Goal: Transaction & Acquisition: Purchase product/service

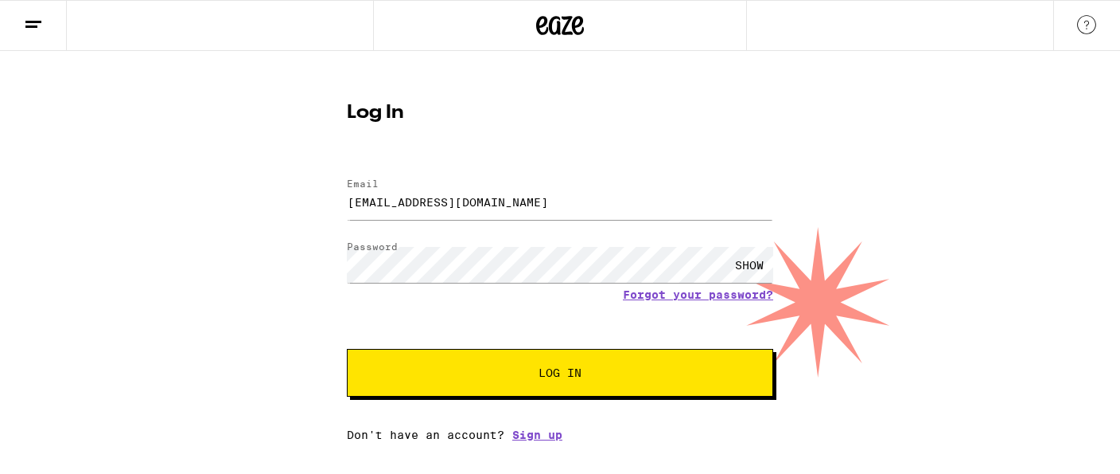
click at [561, 382] on button "Log In" at bounding box center [560, 373] width 427 height 48
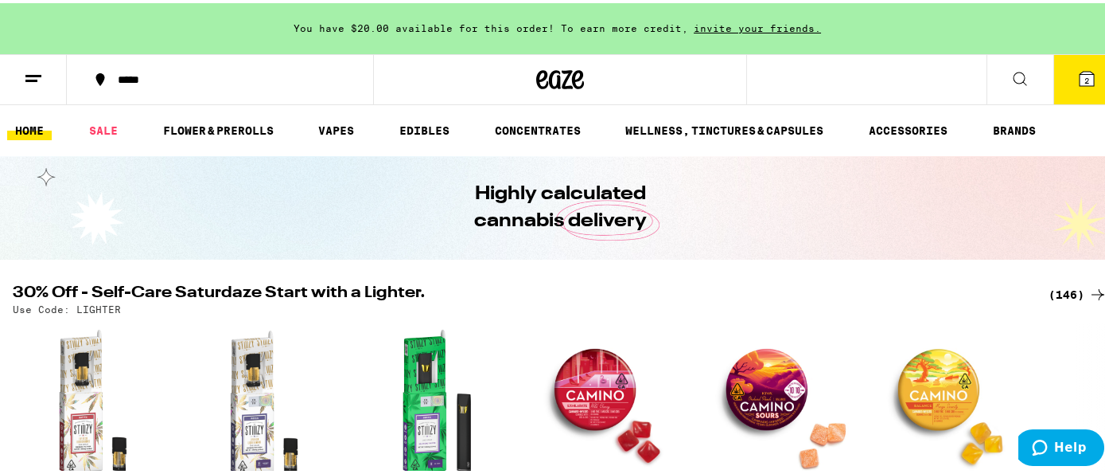
click at [127, 79] on div "*****" at bounding box center [228, 76] width 236 height 11
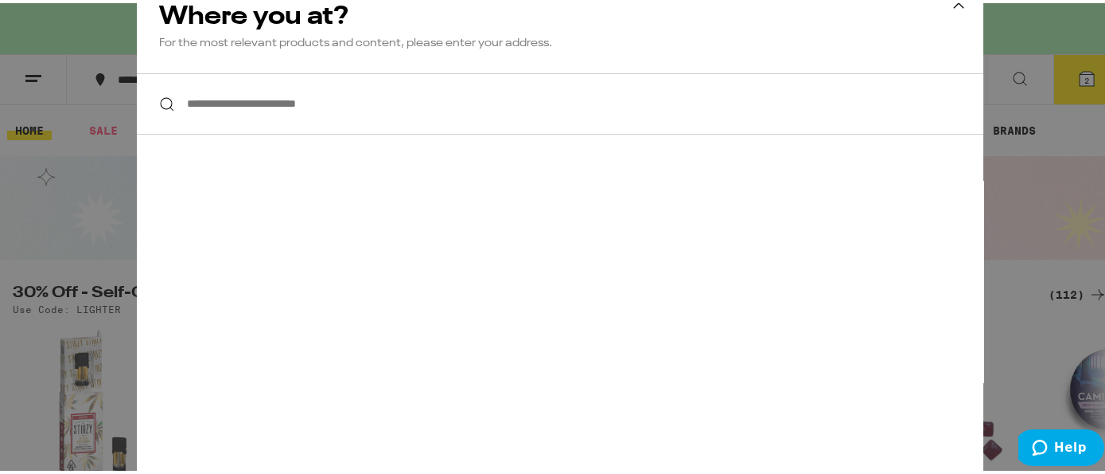
click at [202, 102] on input "**********" at bounding box center [560, 100] width 847 height 61
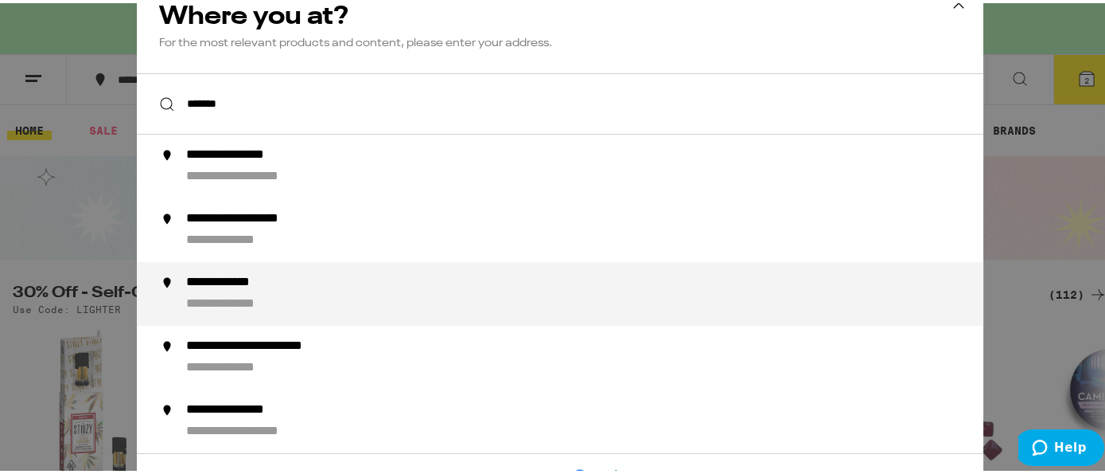
click at [240, 294] on div "**********" at bounding box center [592, 290] width 812 height 38
type input "**********"
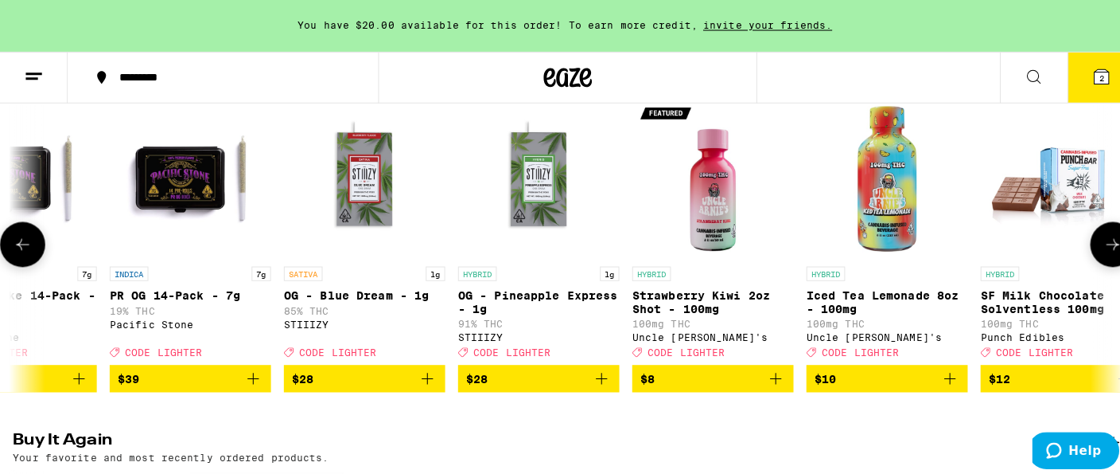
scroll to position [0, 1644]
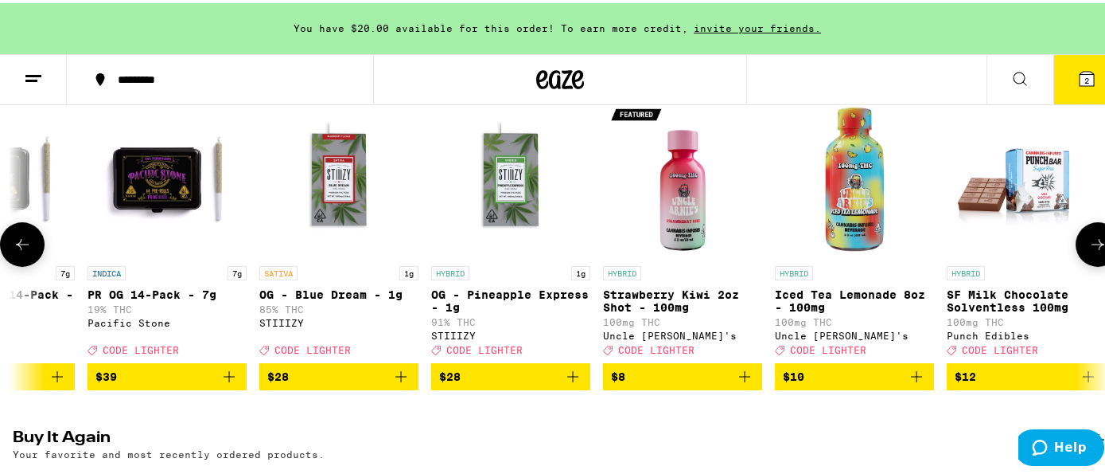
click at [363, 311] on p "85% THC" at bounding box center [338, 306] width 159 height 10
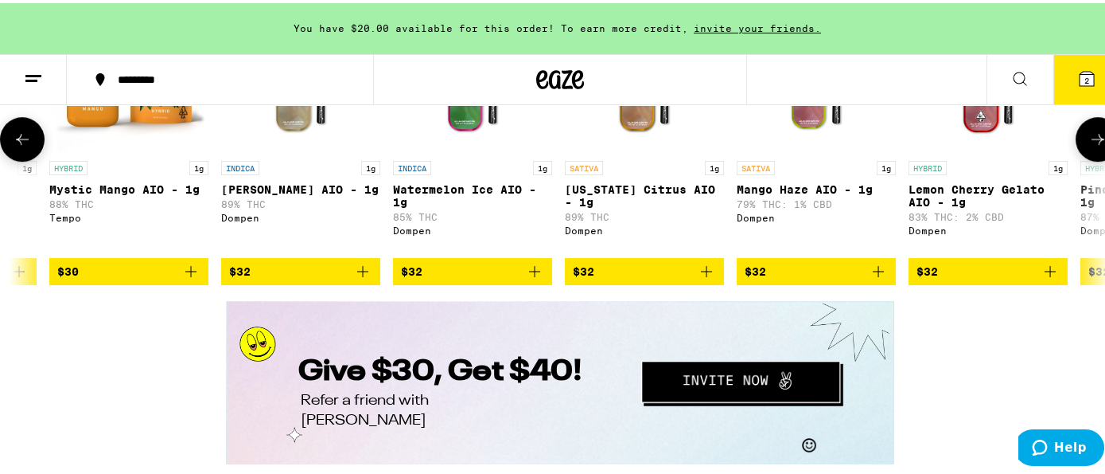
scroll to position [0, 5758]
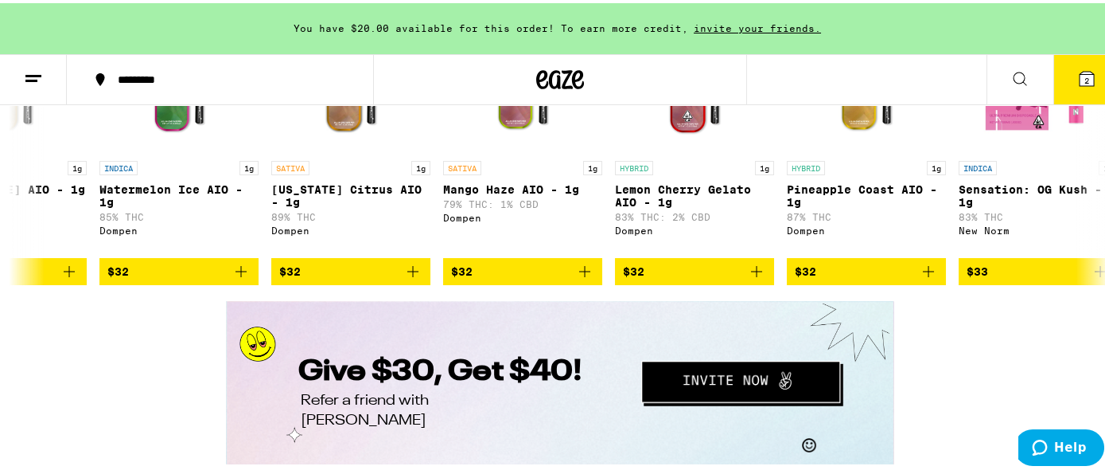
drag, startPoint x: 583, startPoint y: 301, endPoint x: 811, endPoint y: 723, distance: 480.0
click at [599, 301] on div "Give $30, Get $40! Refer a friend with [PERSON_NAME]" at bounding box center [560, 381] width 668 height 163
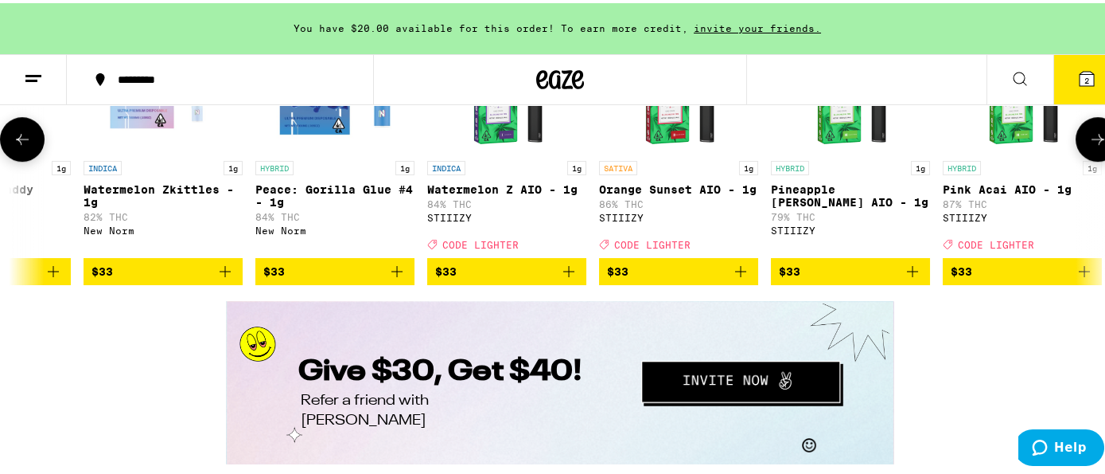
scroll to position [0, 6983]
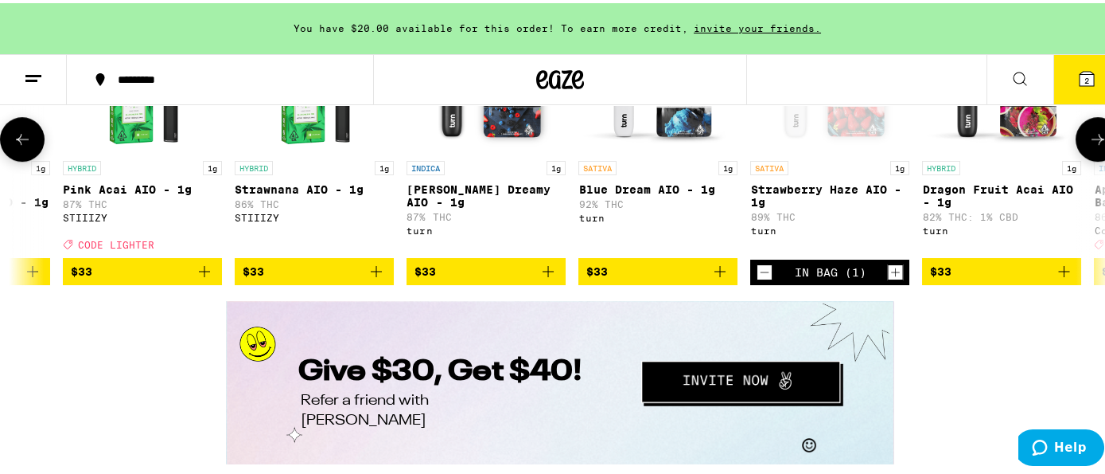
drag, startPoint x: 730, startPoint y: 419, endPoint x: 741, endPoint y: 415, distance: 12.1
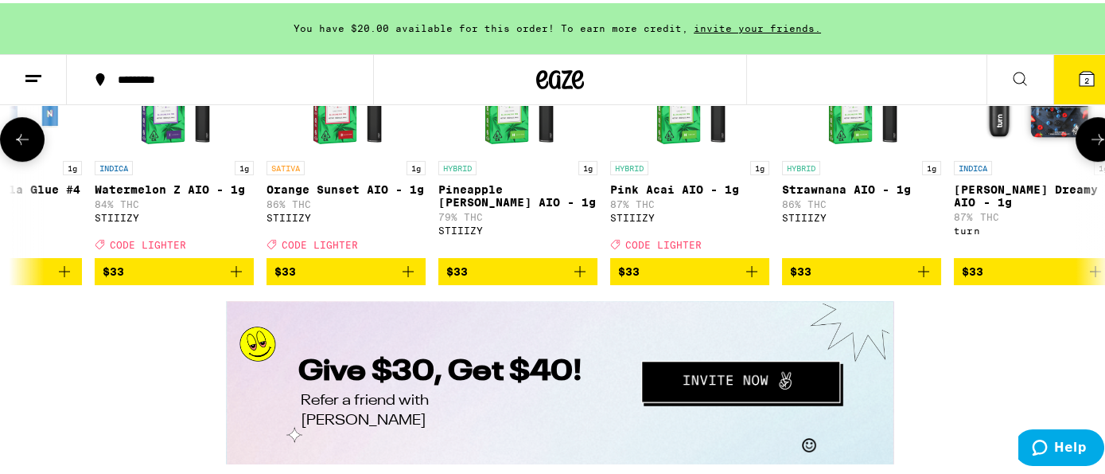
scroll to position [0, 7290]
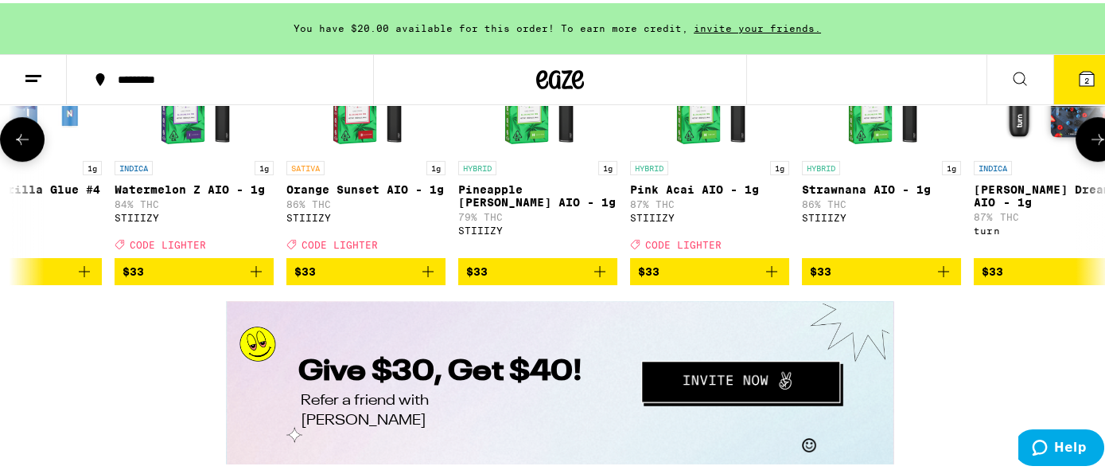
click at [427, 274] on icon "Add to bag" at bounding box center [428, 268] width 11 height 11
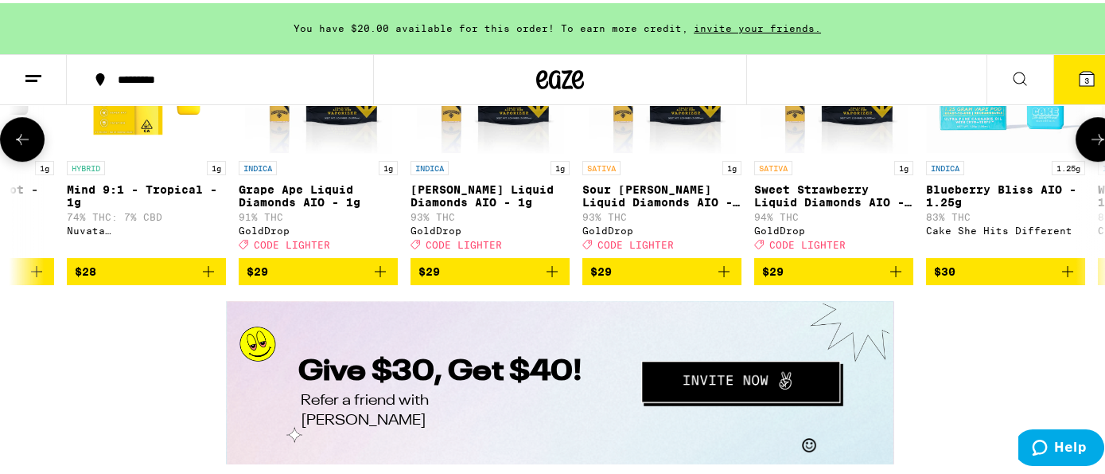
scroll to position [0, 1473]
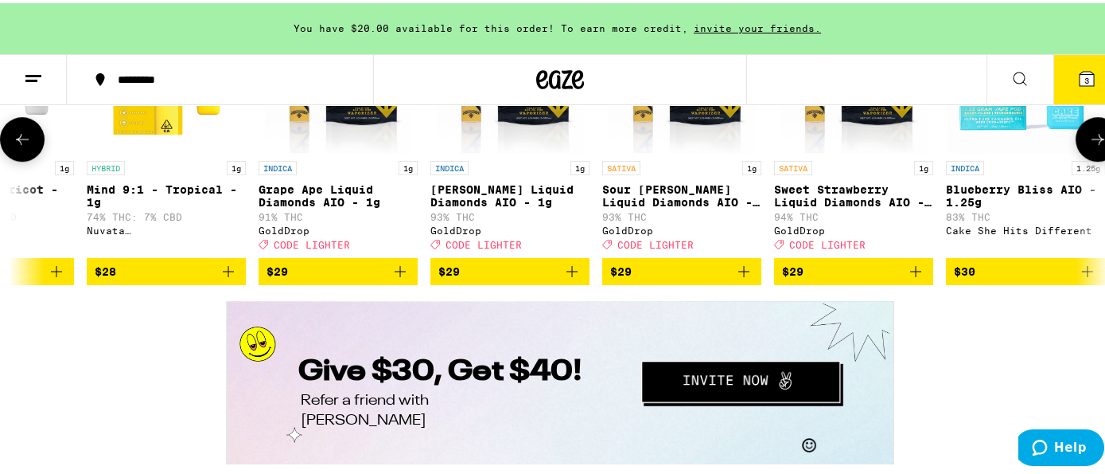
click at [914, 274] on icon "Add to bag" at bounding box center [915, 268] width 11 height 11
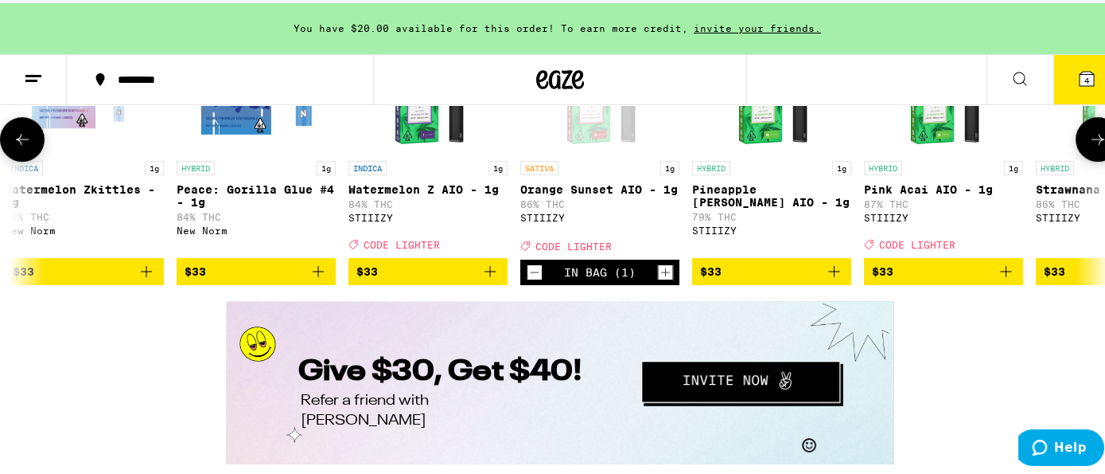
scroll to position [0, 7075]
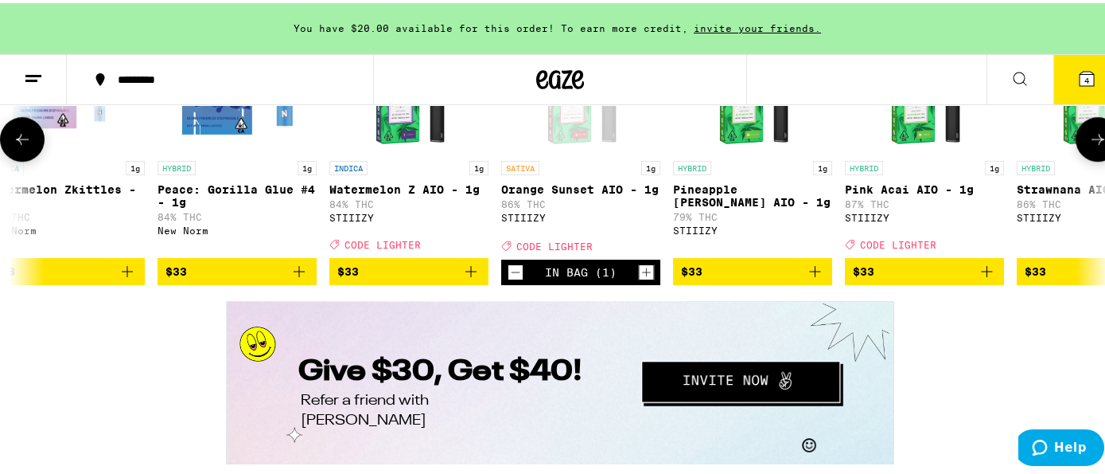
click at [514, 279] on icon "Decrement" at bounding box center [516, 268] width 14 height 19
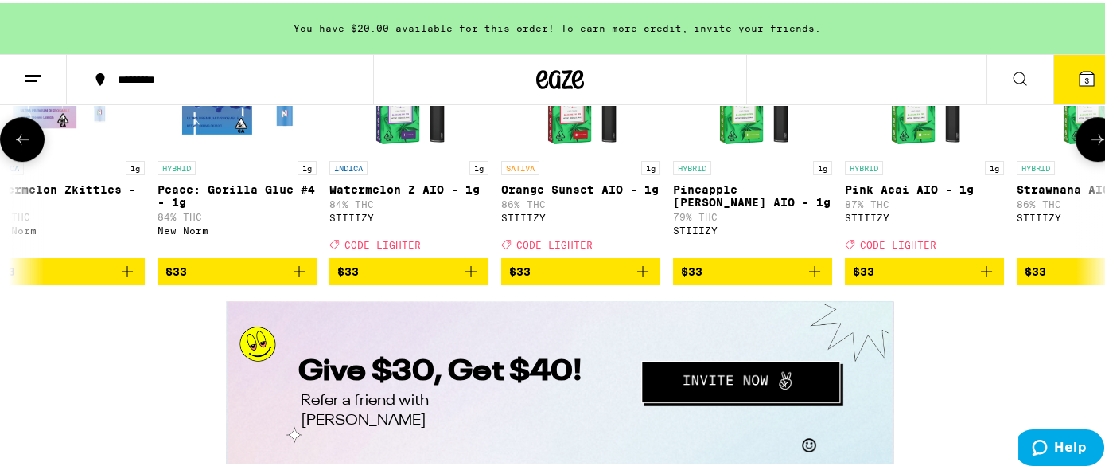
click at [991, 278] on icon "Add to bag" at bounding box center [986, 268] width 19 height 19
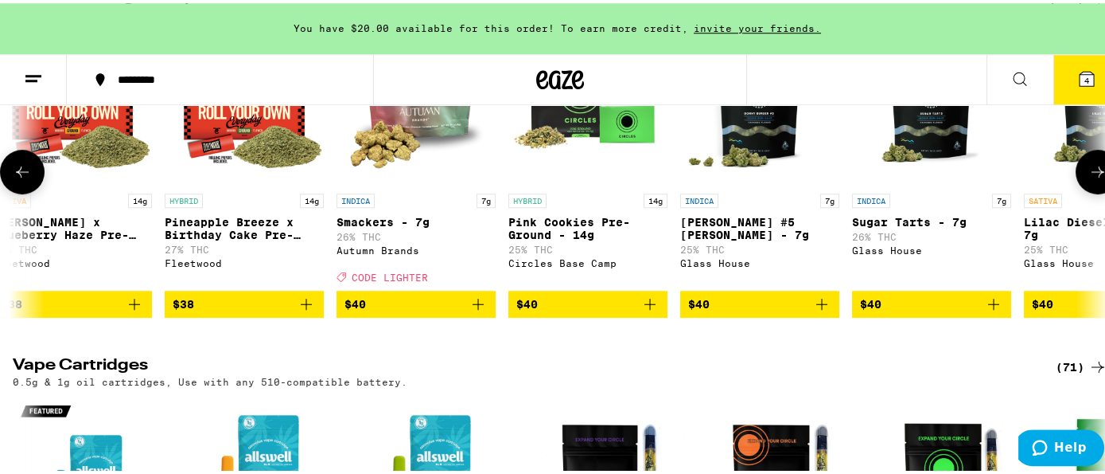
scroll to position [0, 2863]
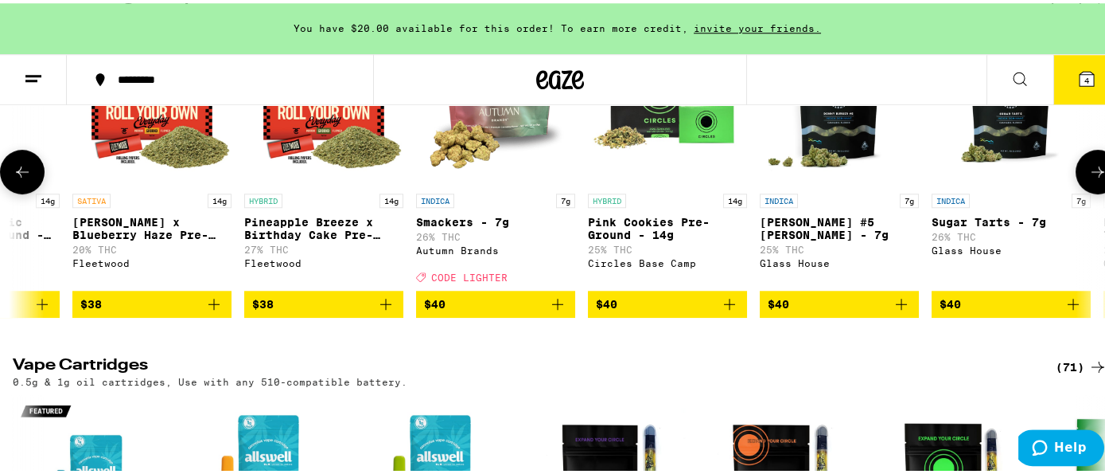
click at [207, 310] on icon "Add to bag" at bounding box center [214, 300] width 19 height 19
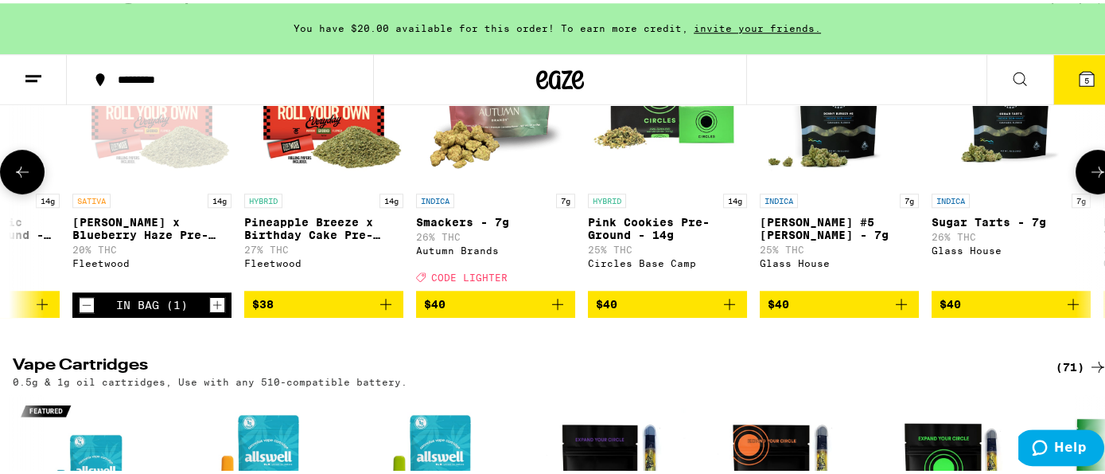
click at [220, 314] on div "In Bag (1)" at bounding box center [151, 301] width 159 height 25
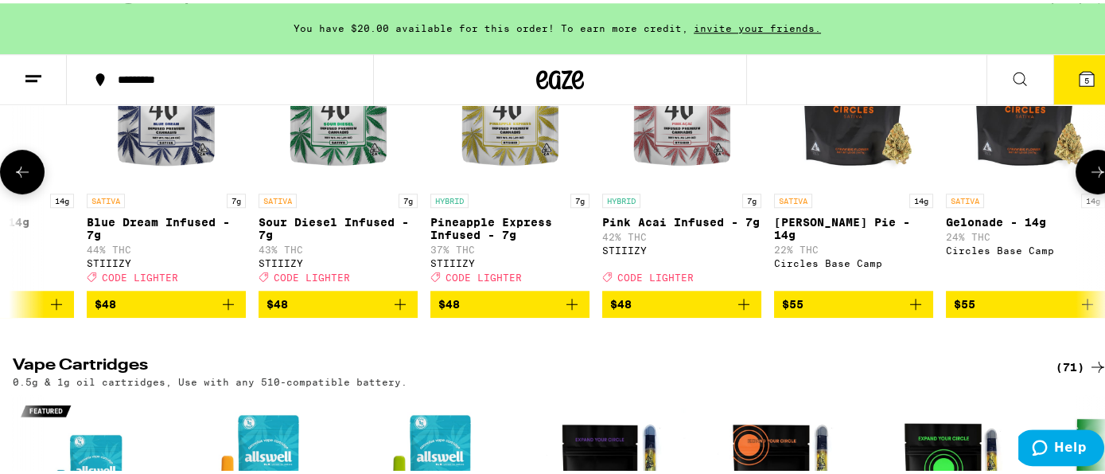
scroll to position [0, 6124]
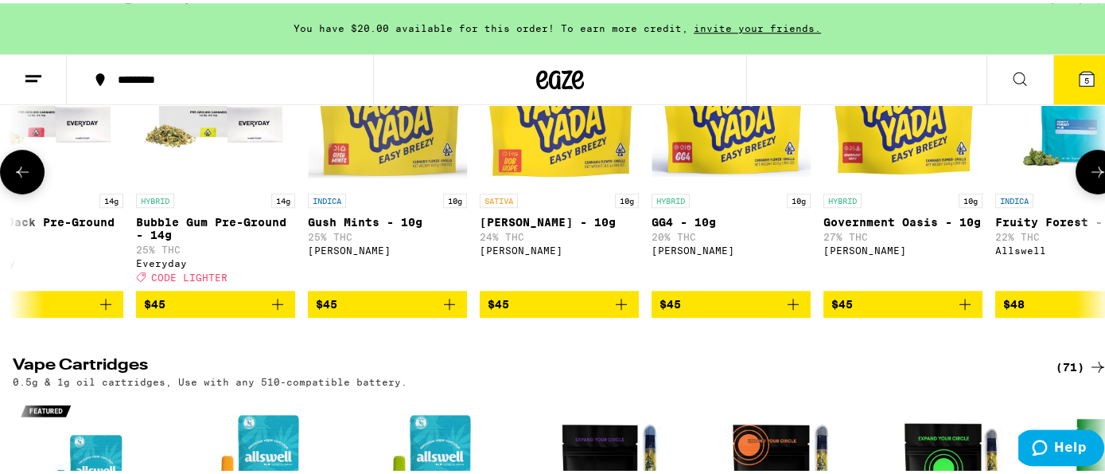
click at [282, 310] on span "$45" at bounding box center [215, 300] width 143 height 19
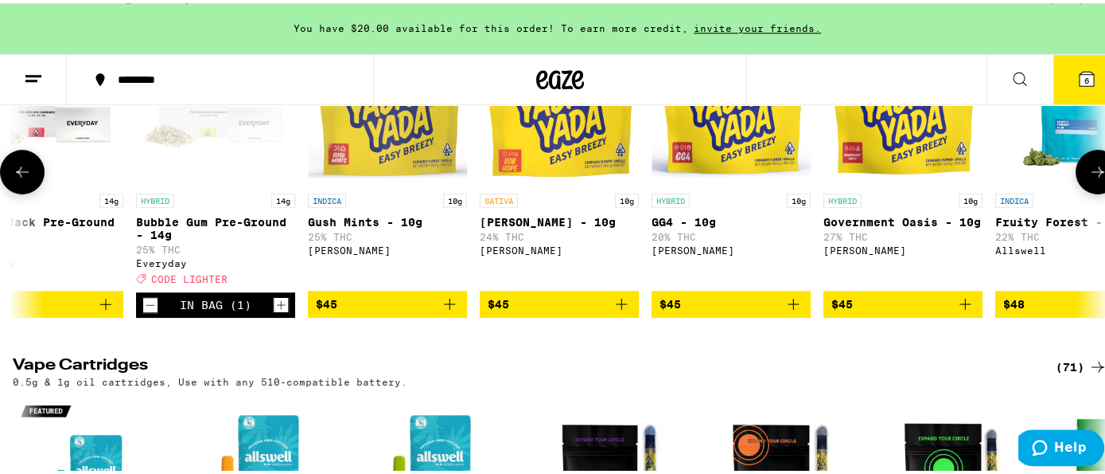
scroll to position [0, 4429]
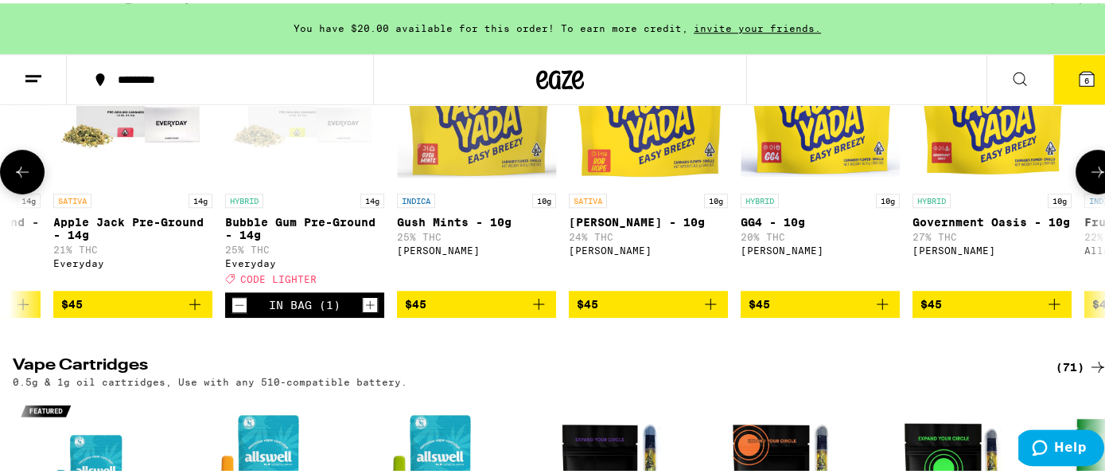
click at [239, 314] on div "In Bag (1)" at bounding box center [304, 301] width 159 height 25
click at [232, 311] on icon "Decrement" at bounding box center [239, 301] width 14 height 19
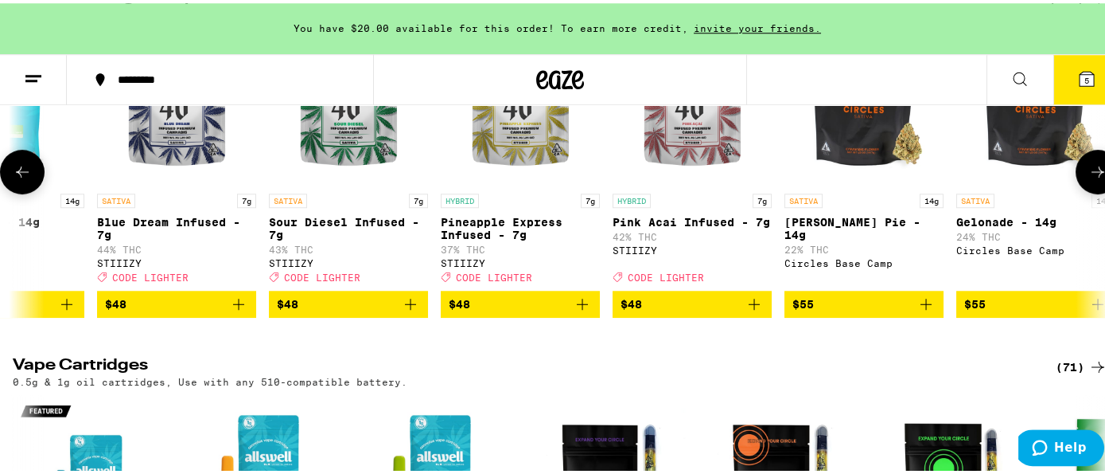
scroll to position [0, 6114]
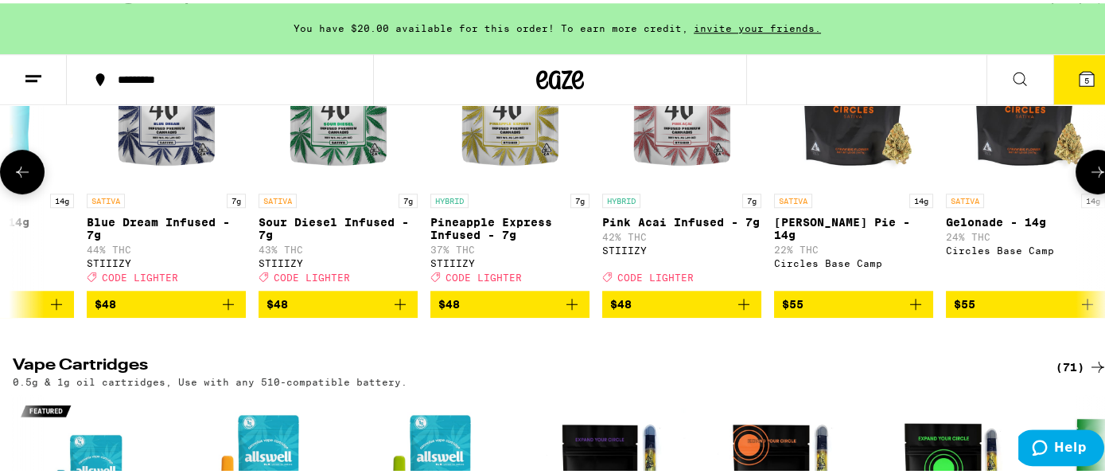
click at [739, 310] on icon "Add to bag" at bounding box center [744, 300] width 19 height 19
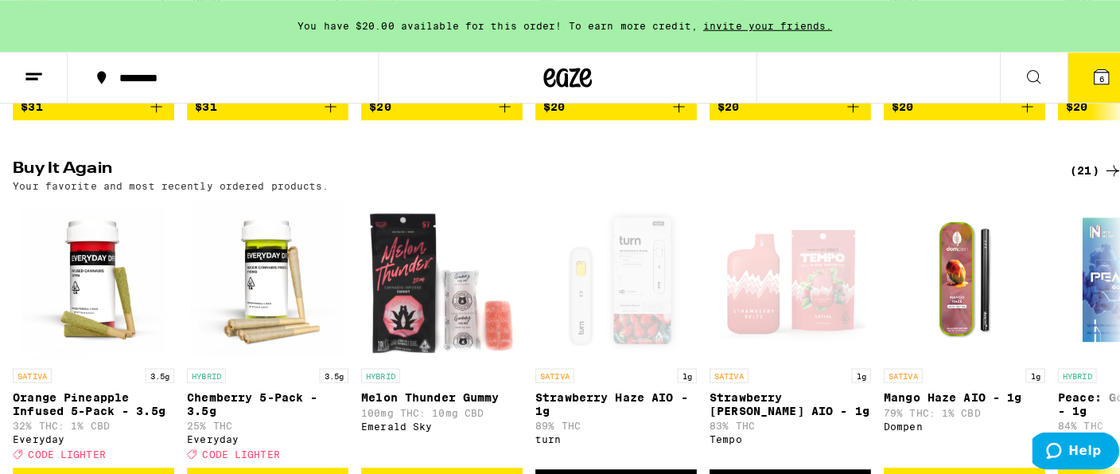
scroll to position [0, 0]
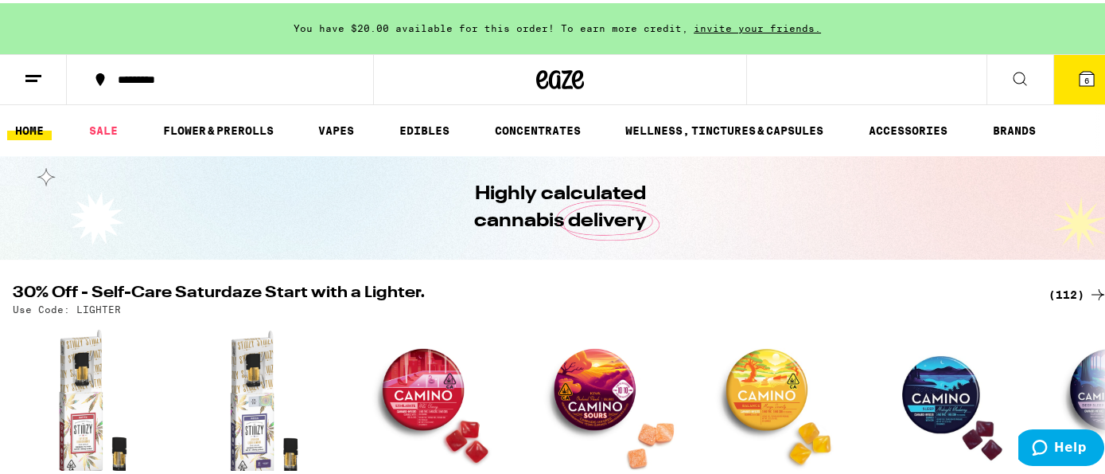
click at [1080, 82] on icon at bounding box center [1087, 75] width 14 height 14
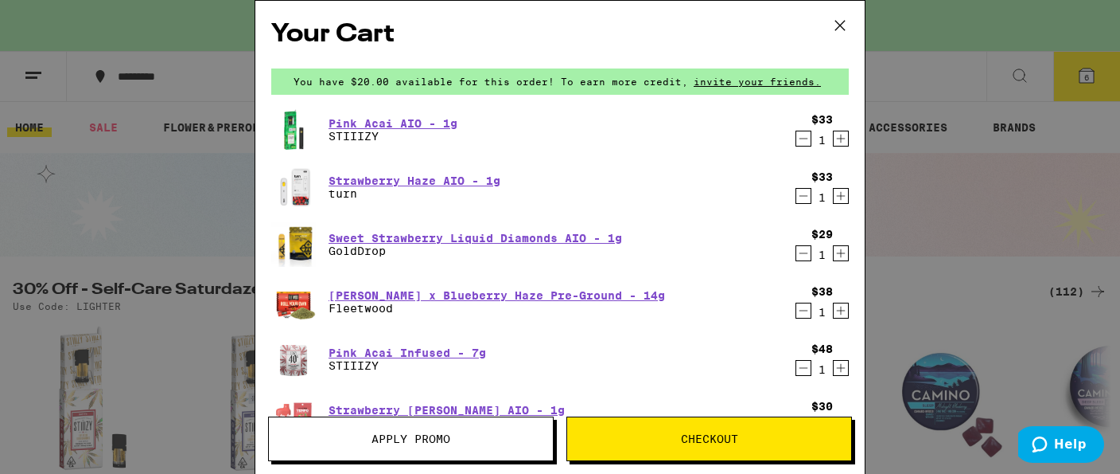
scroll to position [116, 0]
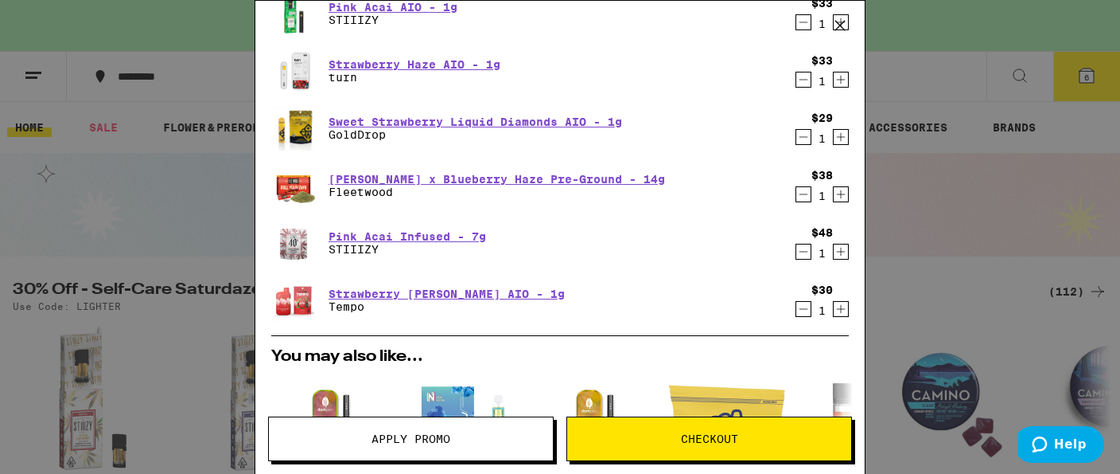
click at [797, 314] on icon "Decrement" at bounding box center [804, 308] width 14 height 19
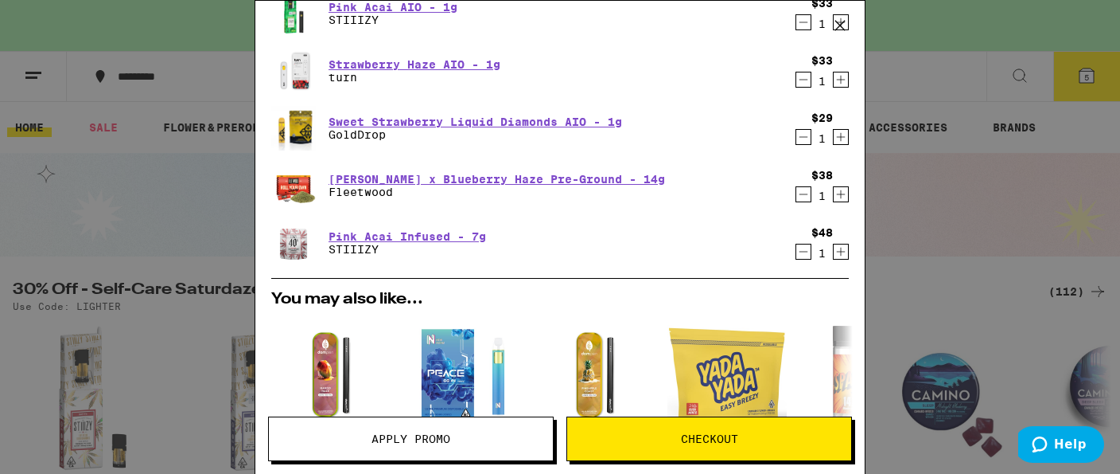
click at [800, 194] on icon "Decrement" at bounding box center [804, 194] width 9 height 0
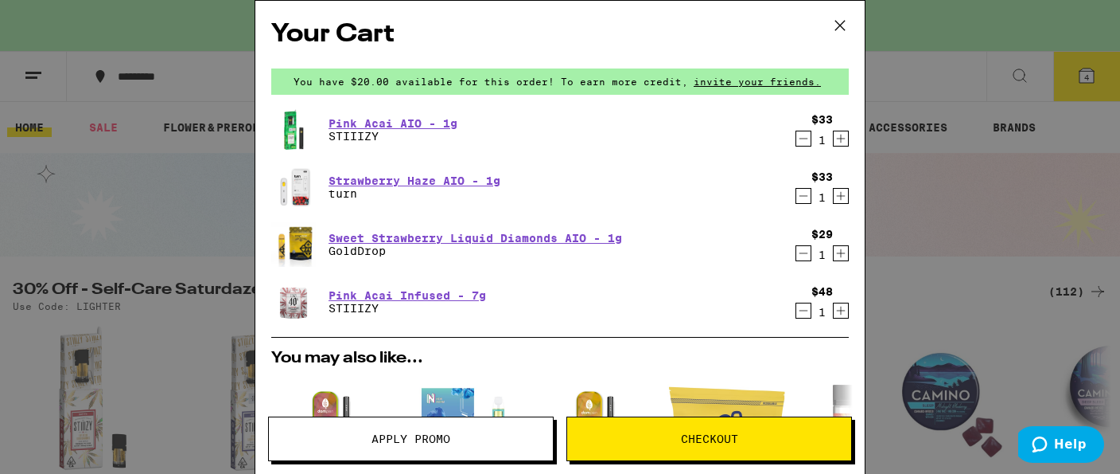
scroll to position [0, 0]
click at [797, 198] on icon "Decrement" at bounding box center [804, 195] width 14 height 19
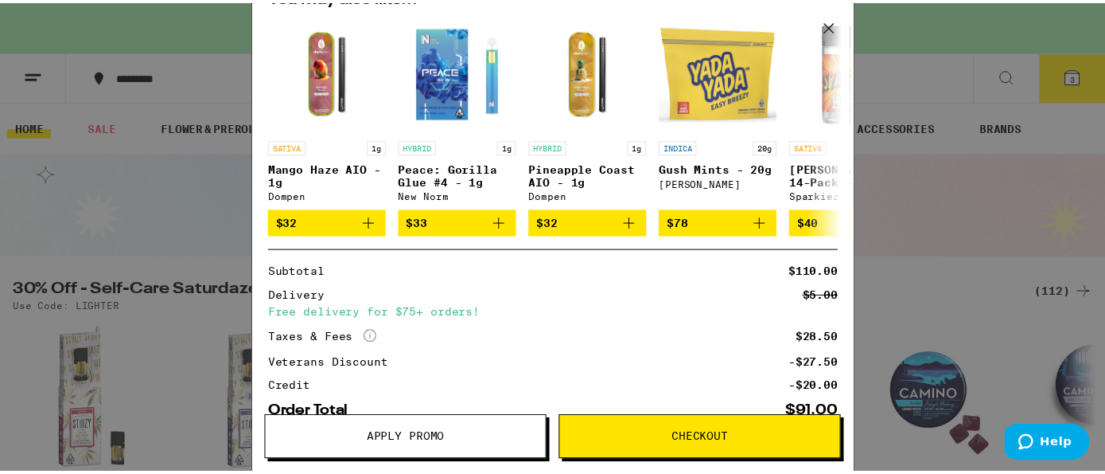
scroll to position [350, 0]
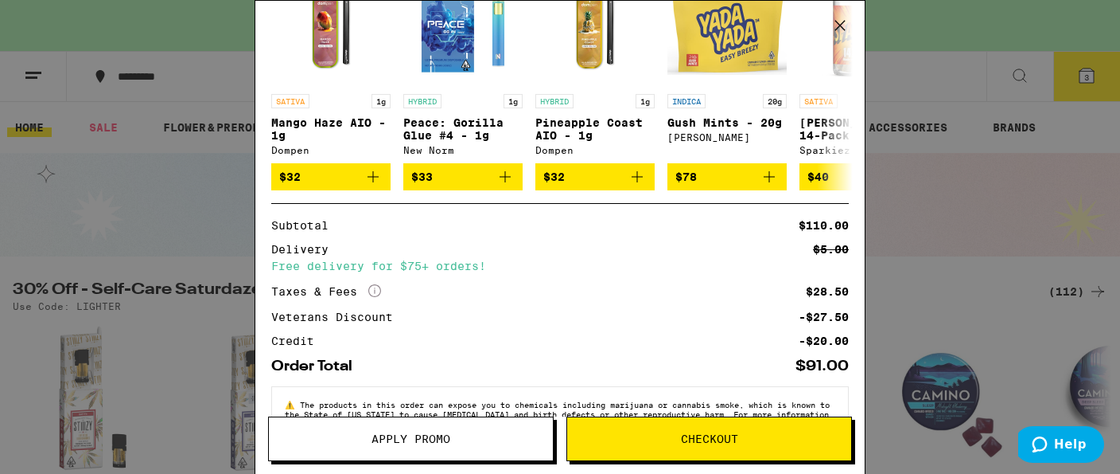
click at [426, 441] on span "Apply Promo" at bounding box center [411, 438] width 79 height 11
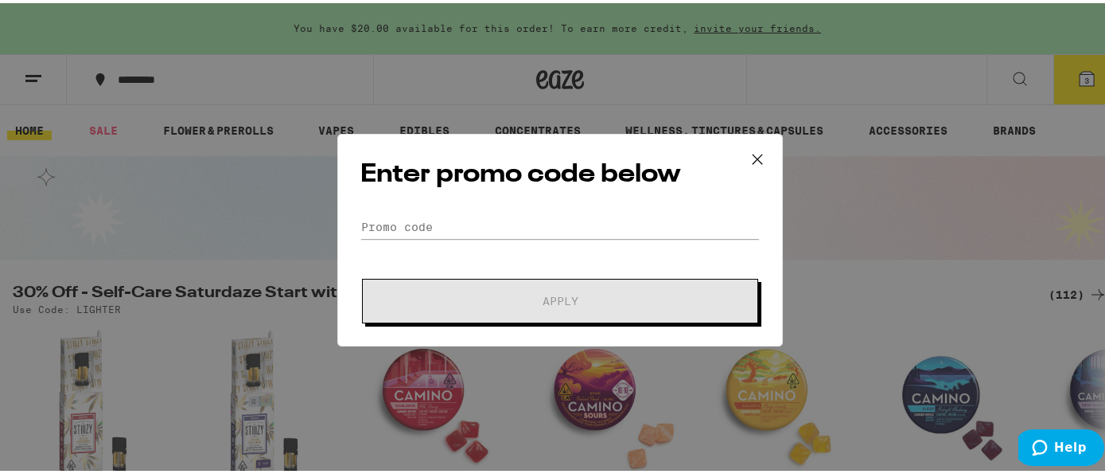
scroll to position [0, 7075]
click at [461, 225] on input "Promo Code" at bounding box center [560, 224] width 399 height 24
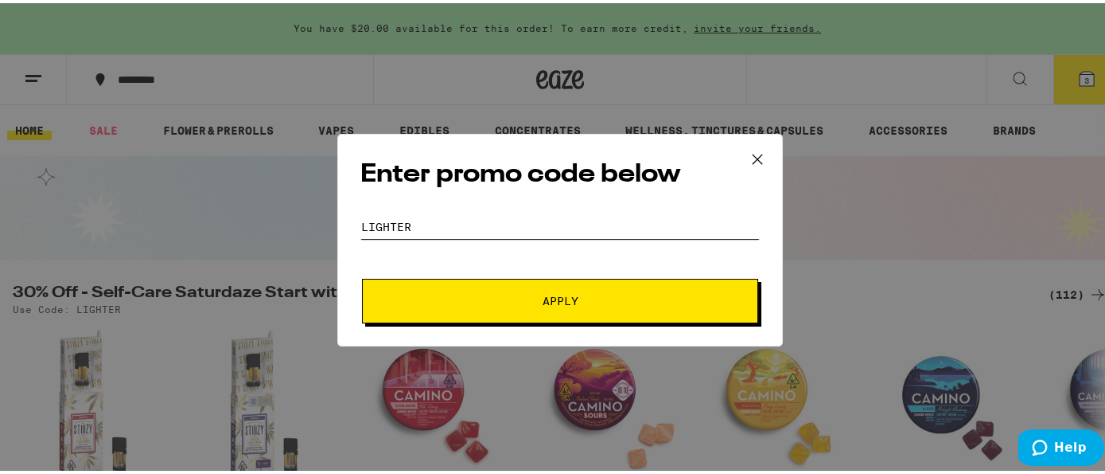
type input "lighter"
click at [550, 293] on span "Apply" at bounding box center [561, 297] width 36 height 11
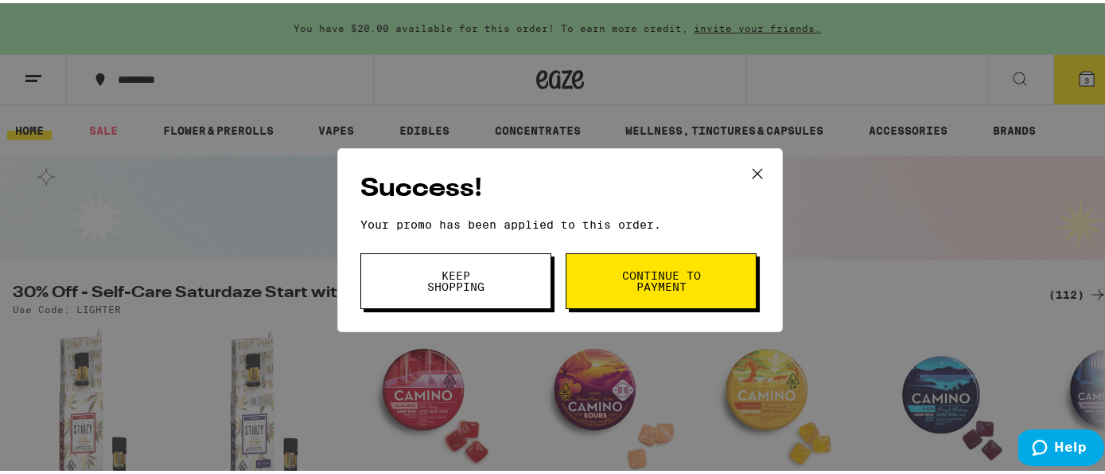
click at [621, 278] on span "Continue to payment" at bounding box center [661, 278] width 81 height 22
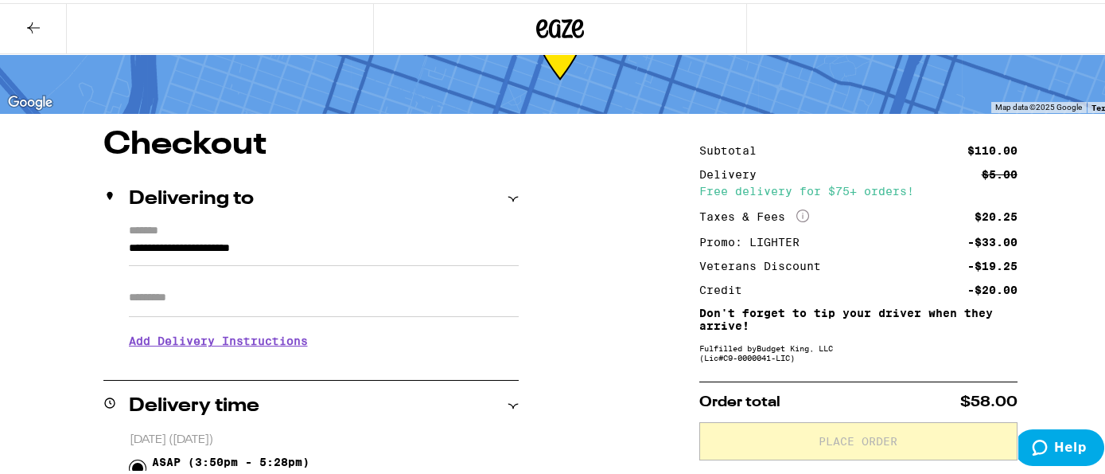
scroll to position [111, 0]
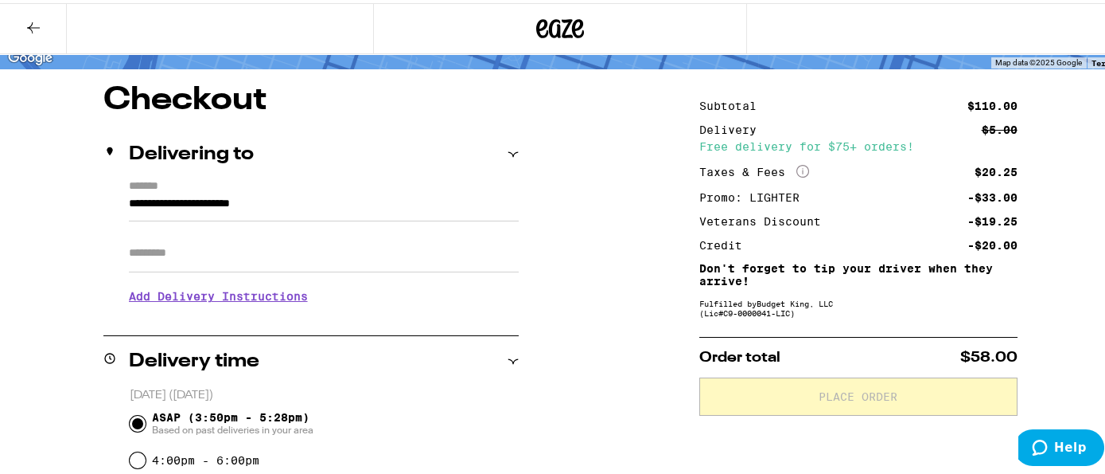
click at [220, 258] on input "Apt/Suite" at bounding box center [324, 250] width 390 height 38
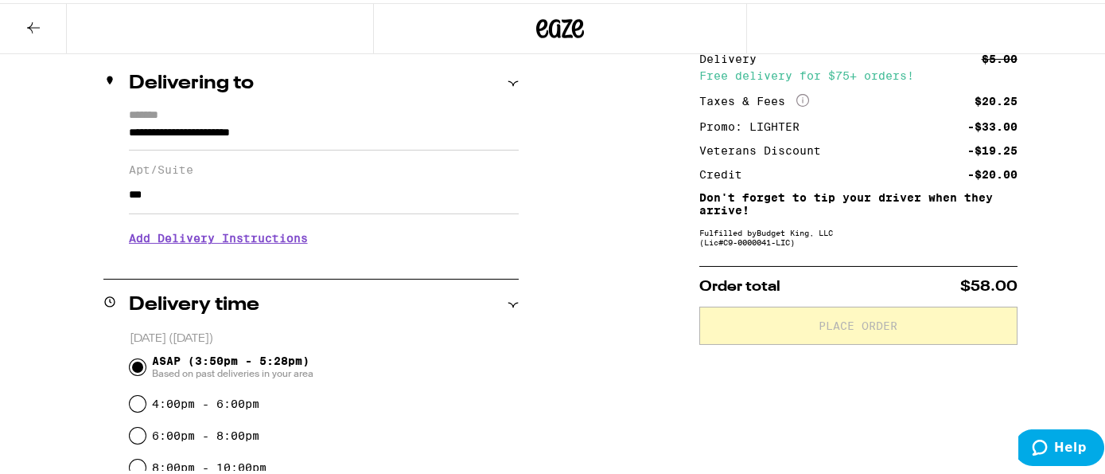
scroll to position [224, 0]
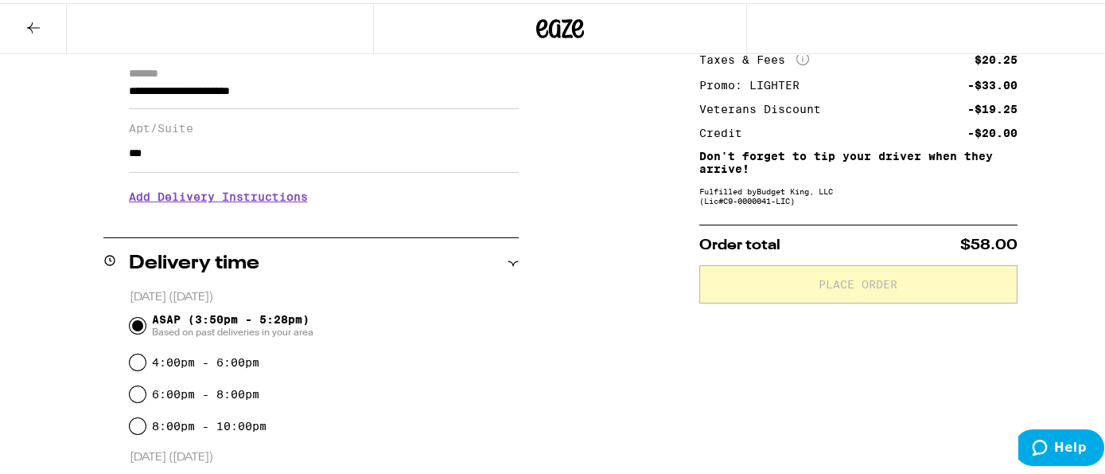
type input "***"
click at [198, 202] on h3 "Add Delivery Instructions" at bounding box center [324, 193] width 390 height 37
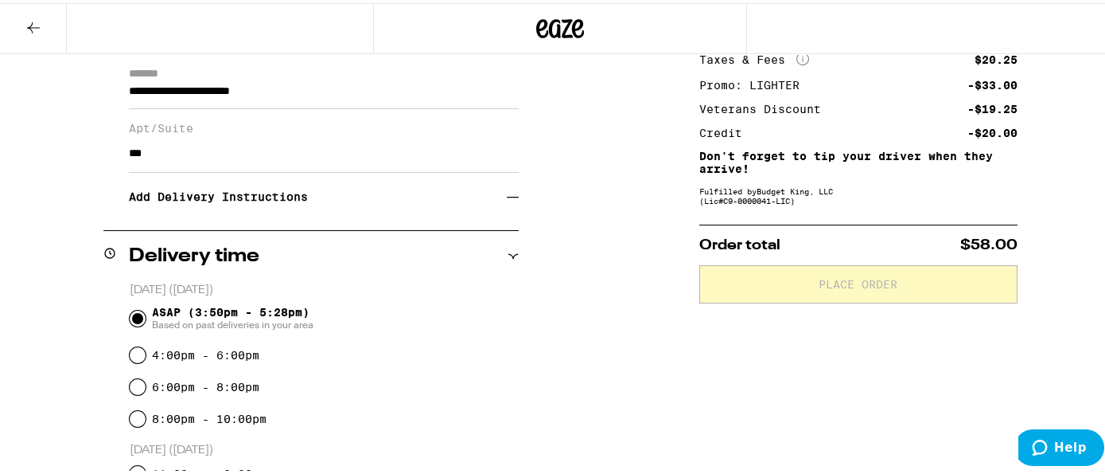
click at [198, 202] on h3 "Add Delivery Instructions" at bounding box center [318, 193] width 378 height 37
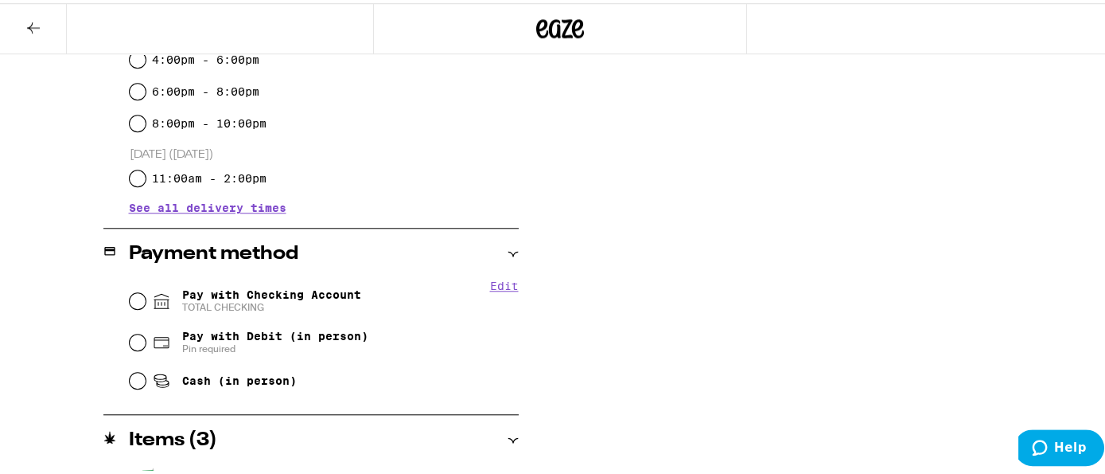
scroll to position [560, 0]
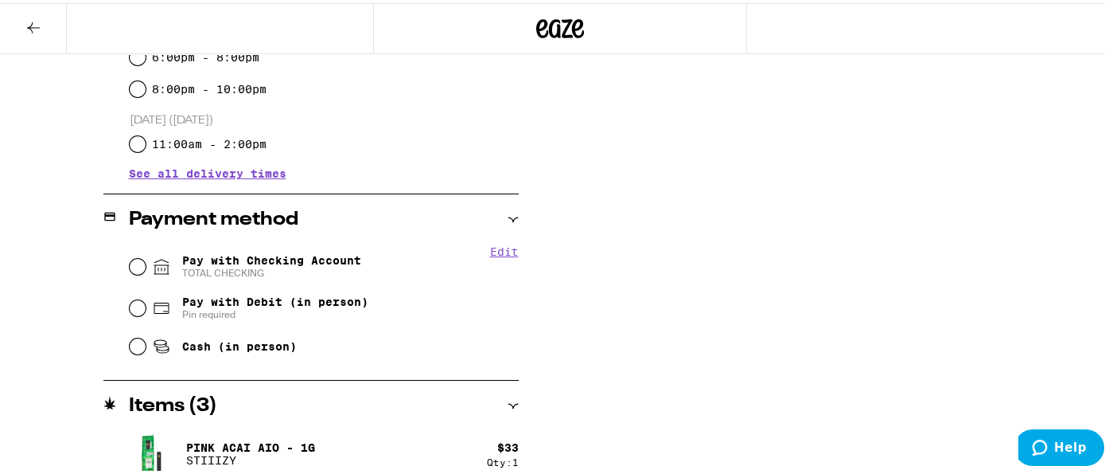
click at [237, 265] on span "Pay with Checking Account TOTAL CHECKING" at bounding box center [271, 263] width 179 height 25
click at [146, 265] on input "Pay with Checking Account TOTAL CHECKING" at bounding box center [138, 263] width 16 height 16
radio input "true"
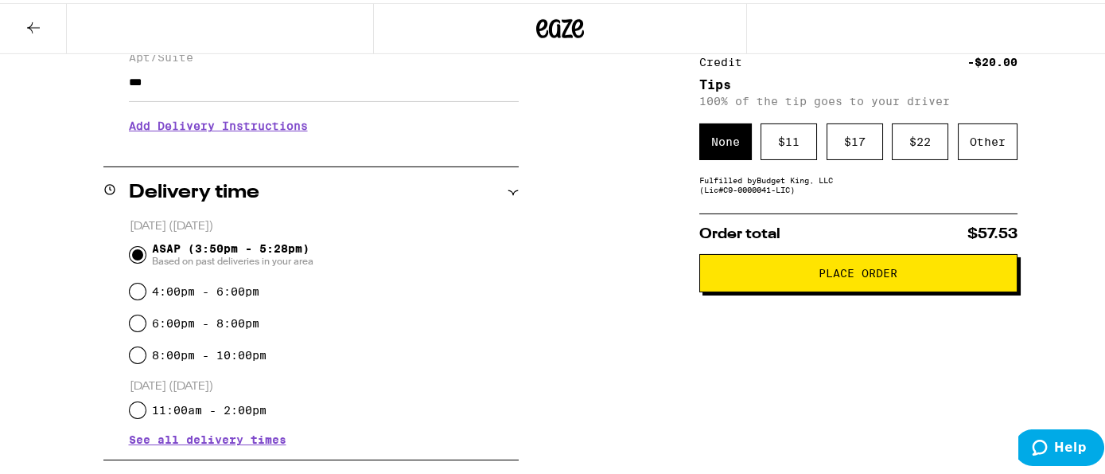
scroll to position [290, 0]
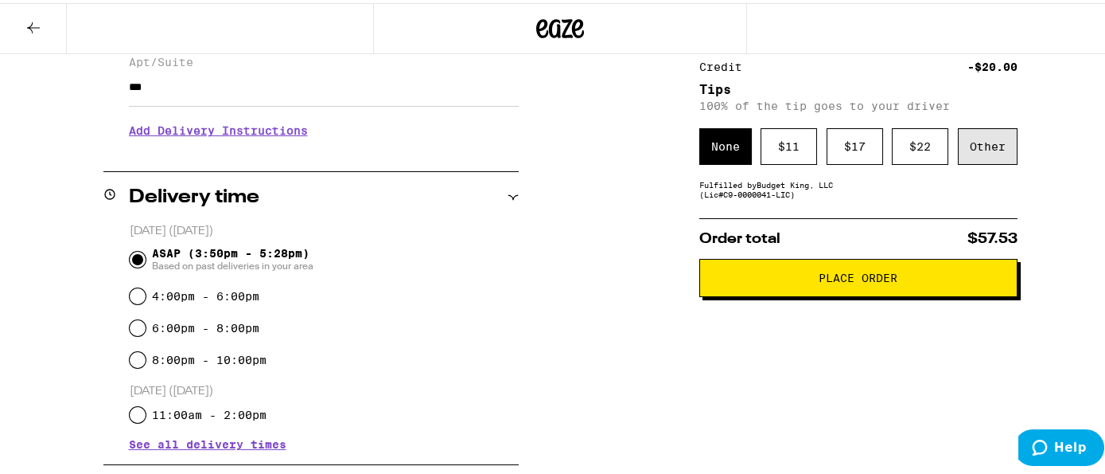
click at [962, 152] on div "Other" at bounding box center [988, 143] width 60 height 37
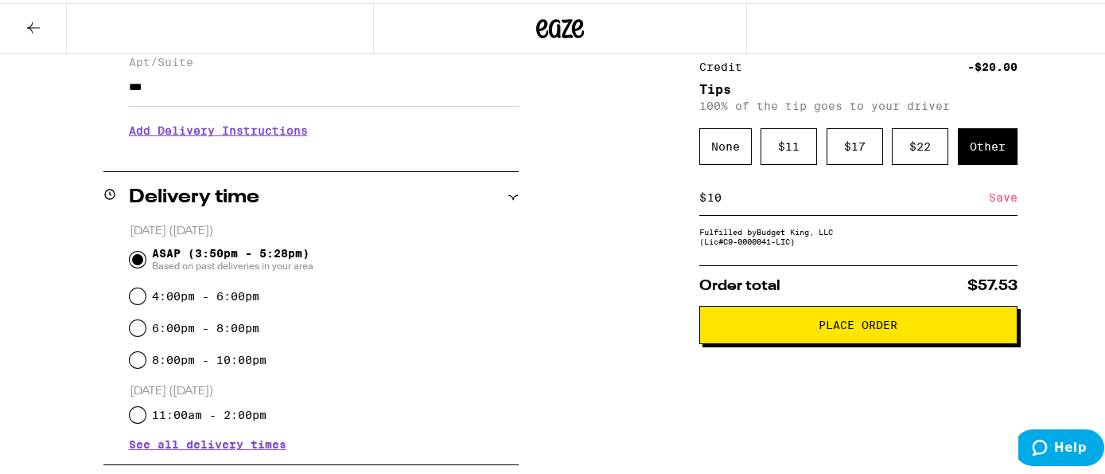
type input "10"
click at [758, 369] on div "Subtotal $110.00 Delivery $5.00 Free delivery for $75+ orders! Taxes & Fees Mor…" at bounding box center [859, 413] width 318 height 1020
click at [723, 243] on div "Fulfilled by Budget King, LLC (Lic# C9-0000041-LIC )" at bounding box center [859, 233] width 318 height 19
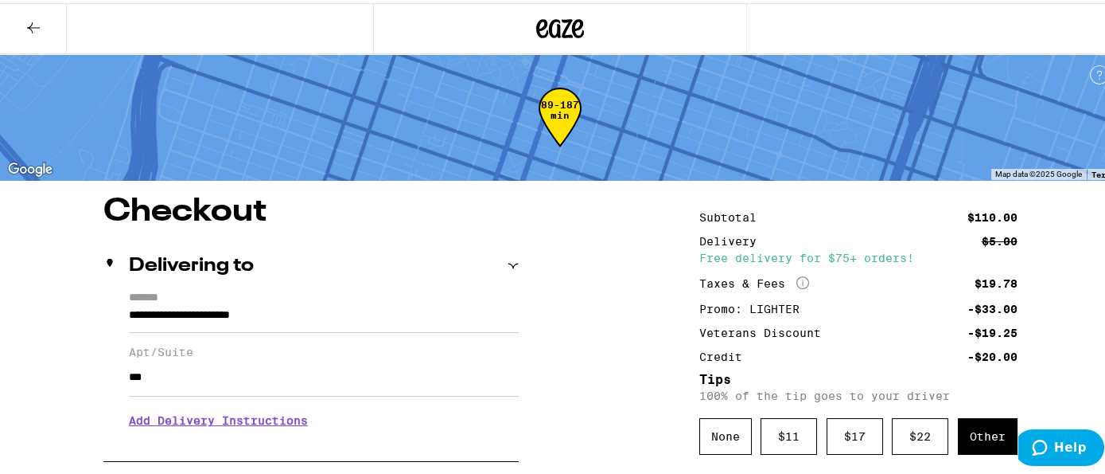
scroll to position [111, 0]
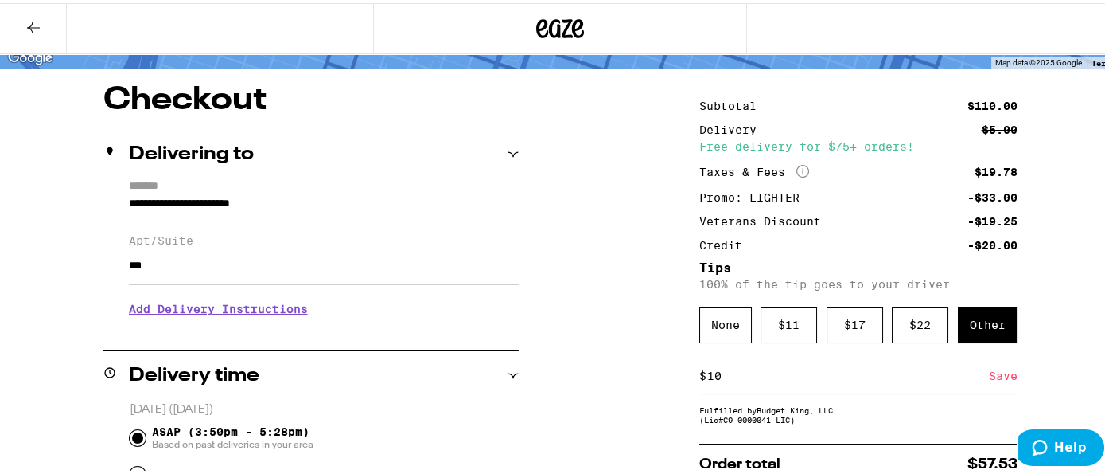
click at [792, 282] on p "100% of the tip goes to your driver" at bounding box center [859, 281] width 318 height 13
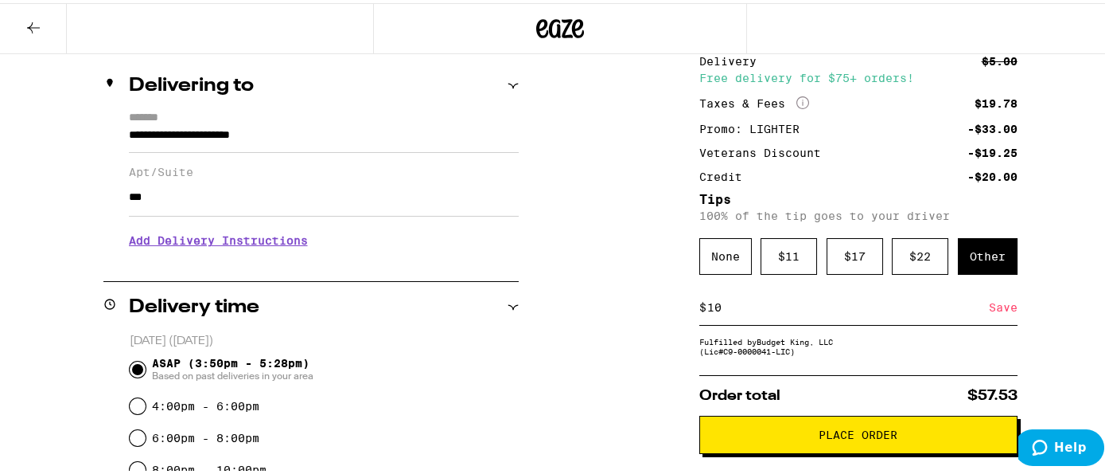
scroll to position [224, 0]
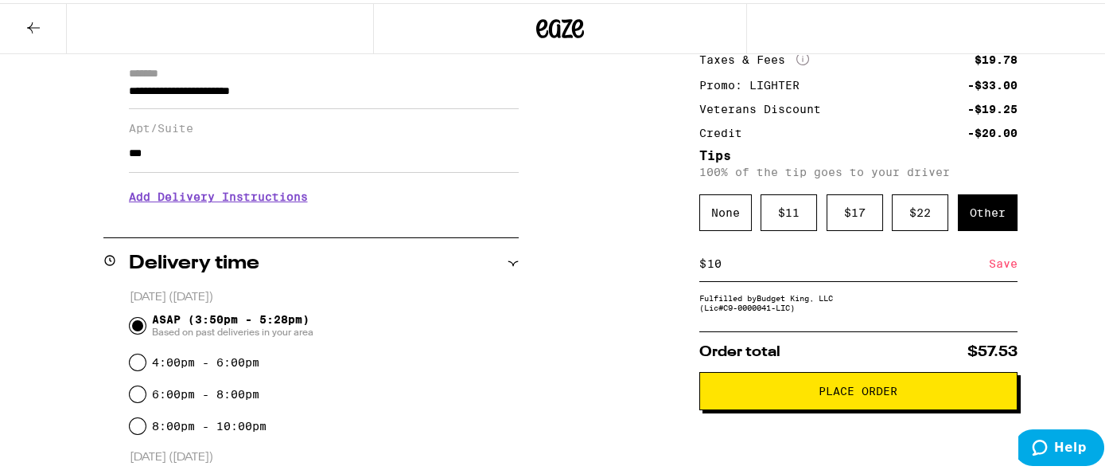
click at [993, 263] on div "Save" at bounding box center [1003, 260] width 29 height 35
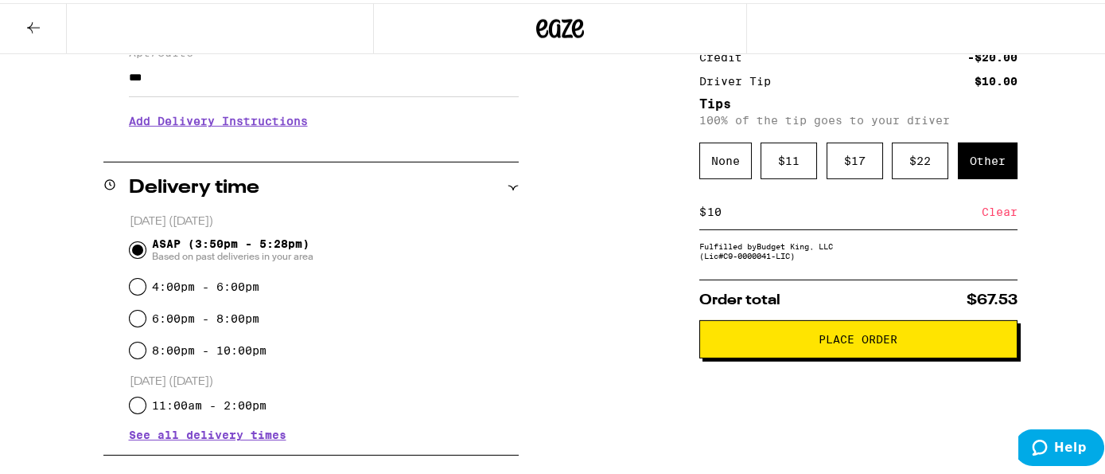
scroll to position [336, 0]
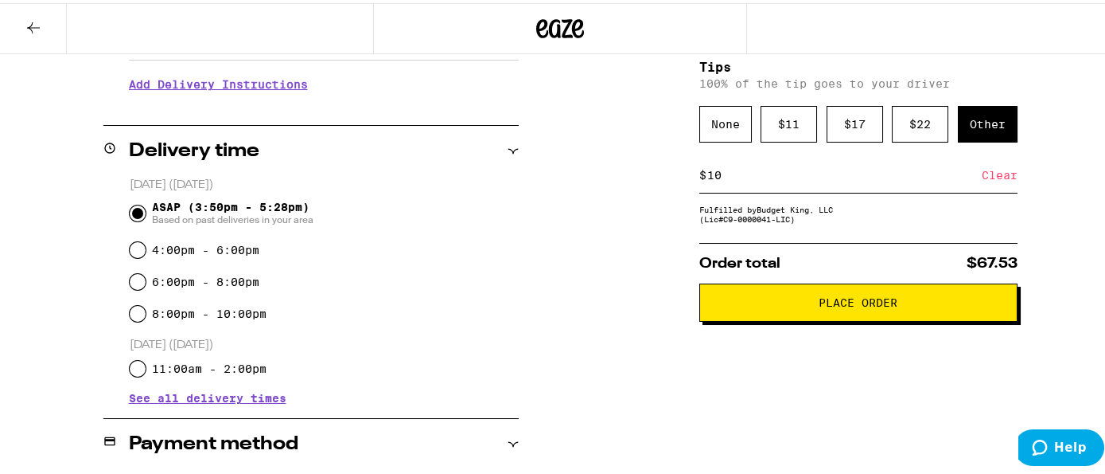
click at [835, 305] on span "Place Order" at bounding box center [858, 299] width 79 height 11
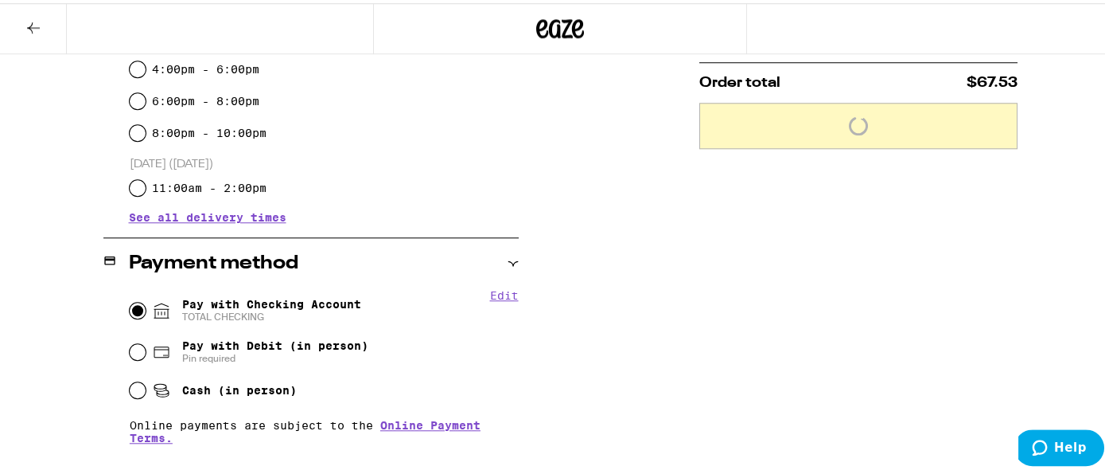
scroll to position [672, 0]
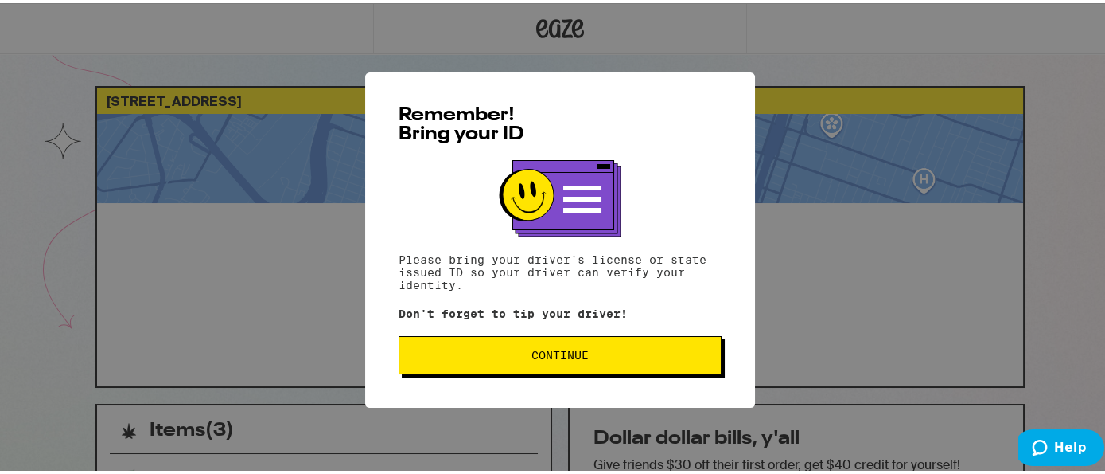
click at [568, 351] on span "Continue" at bounding box center [560, 351] width 57 height 11
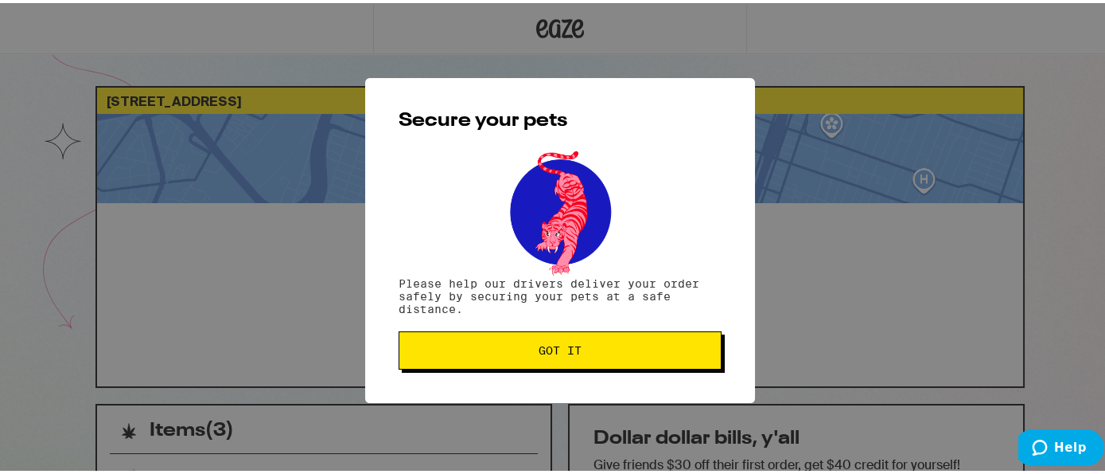
click at [539, 352] on span "Got it" at bounding box center [560, 346] width 43 height 11
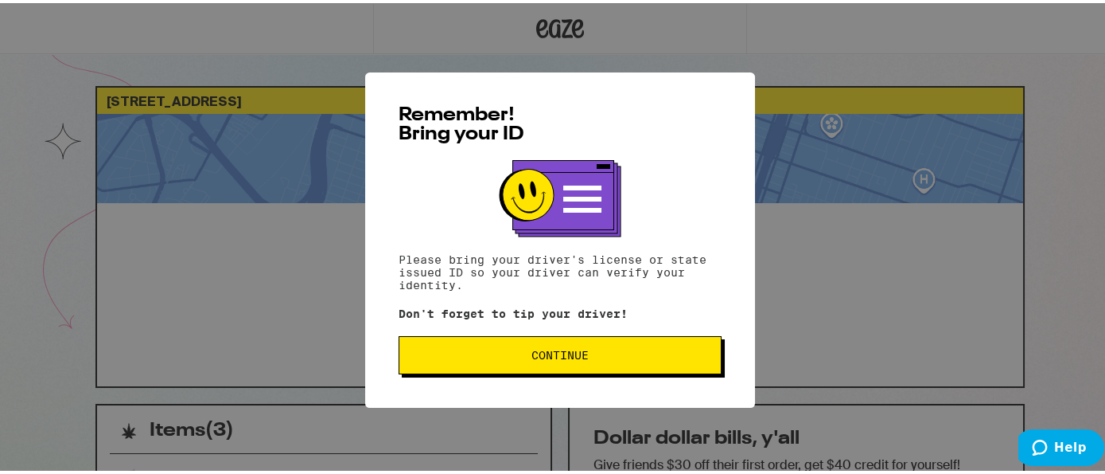
click at [532, 356] on span "Continue" at bounding box center [560, 351] width 57 height 11
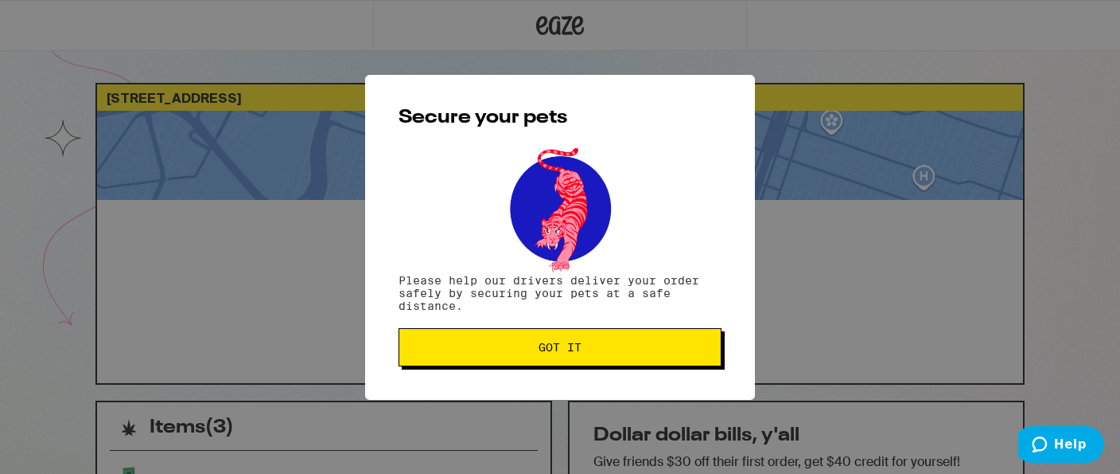
click at [583, 356] on button "Got it" at bounding box center [560, 347] width 323 height 38
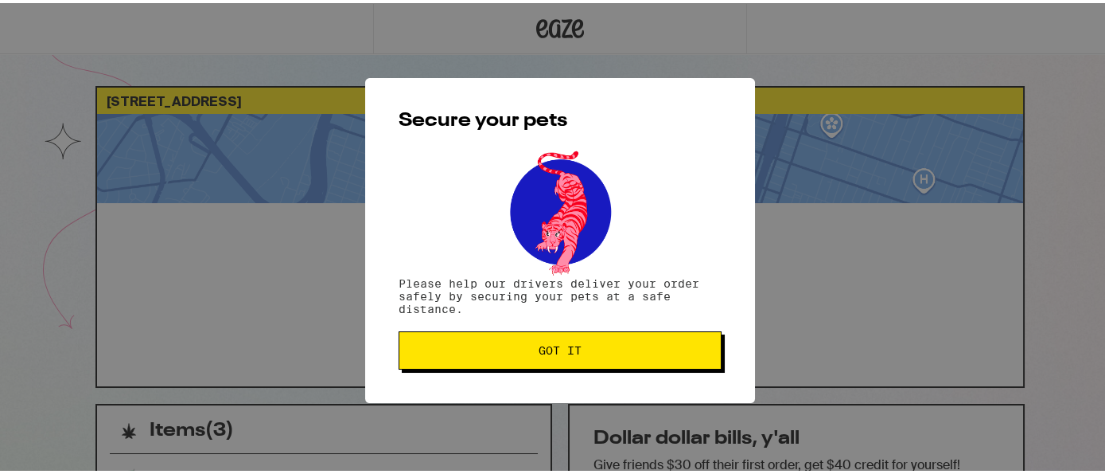
click at [612, 347] on span "Got it" at bounding box center [560, 346] width 296 height 11
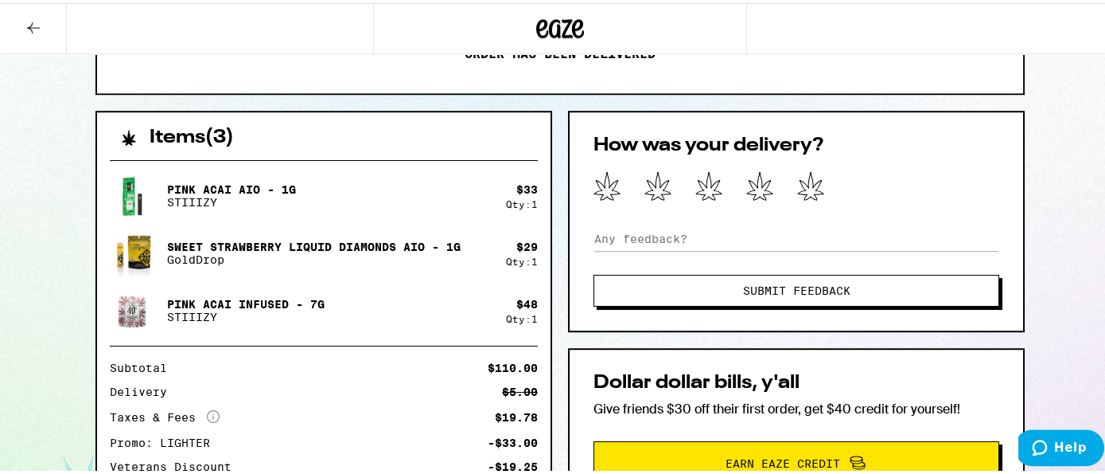
scroll to position [336, 0]
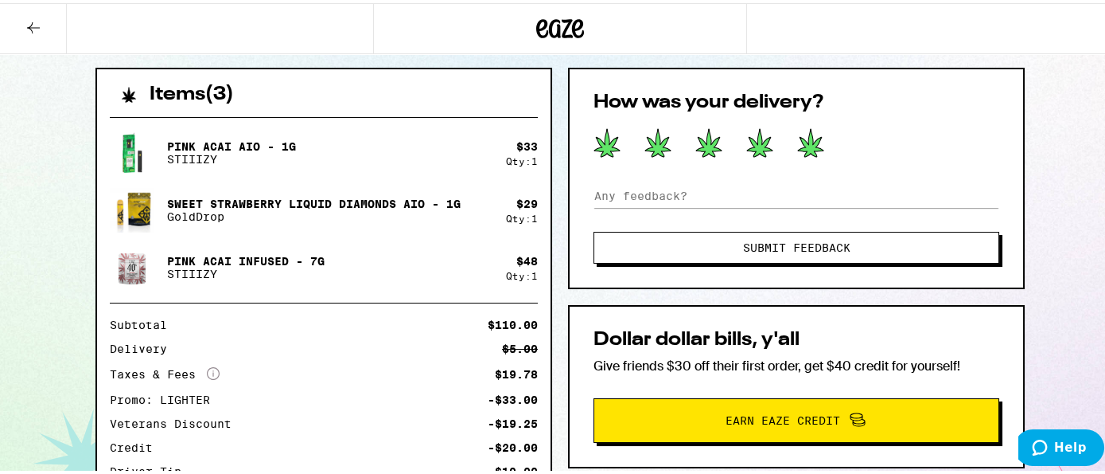
click at [797, 148] on icon at bounding box center [810, 139] width 27 height 29
click at [779, 191] on input at bounding box center [797, 193] width 406 height 24
type input "Perfect!"
click at [919, 235] on button "Submit Feedback" at bounding box center [797, 244] width 406 height 32
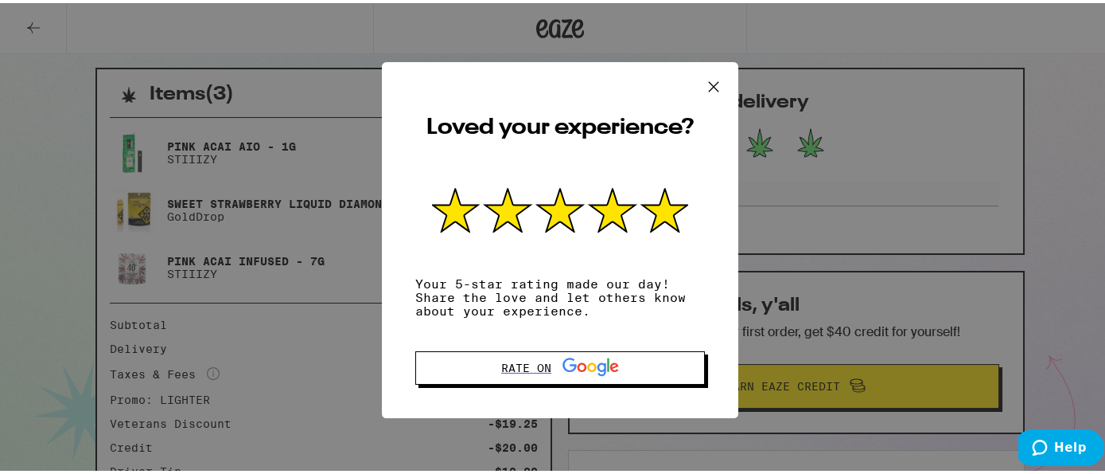
click at [702, 76] on icon at bounding box center [714, 84] width 24 height 24
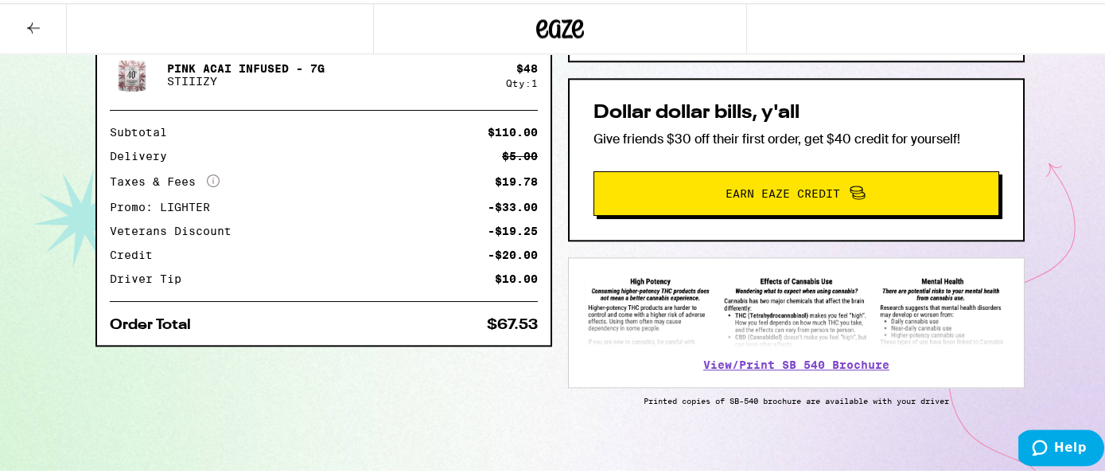
scroll to position [536, 0]
